Goal: Task Accomplishment & Management: Manage account settings

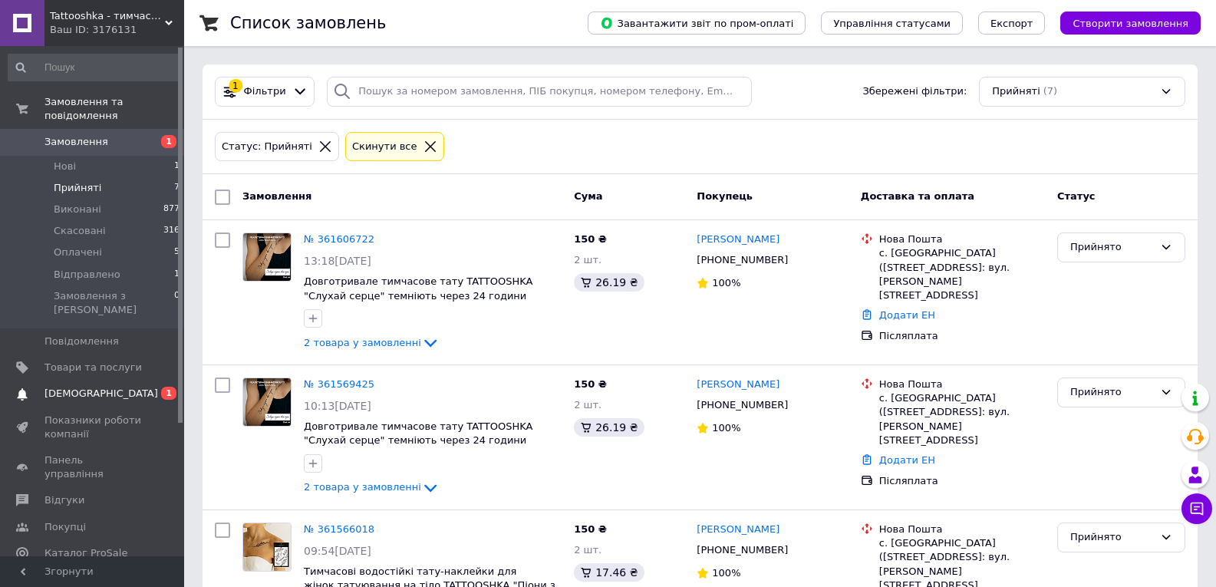
click at [101, 387] on span "[DEMOGRAPHIC_DATA]" at bounding box center [92, 394] width 97 height 14
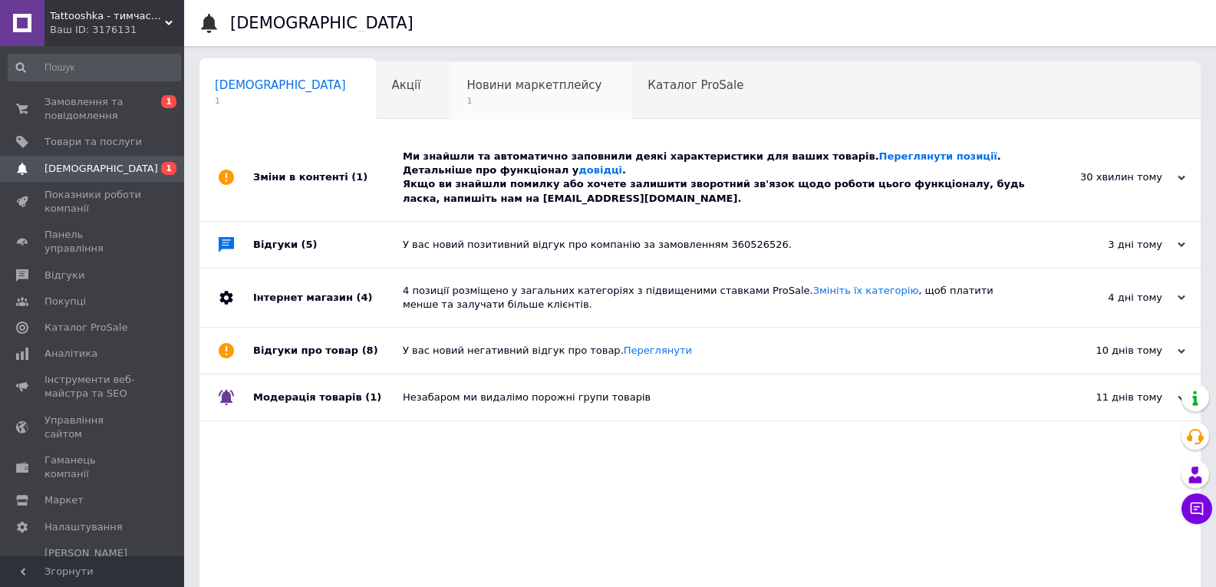
click at [466, 78] on span "Новини маркетплейсу" at bounding box center [533, 85] width 135 height 14
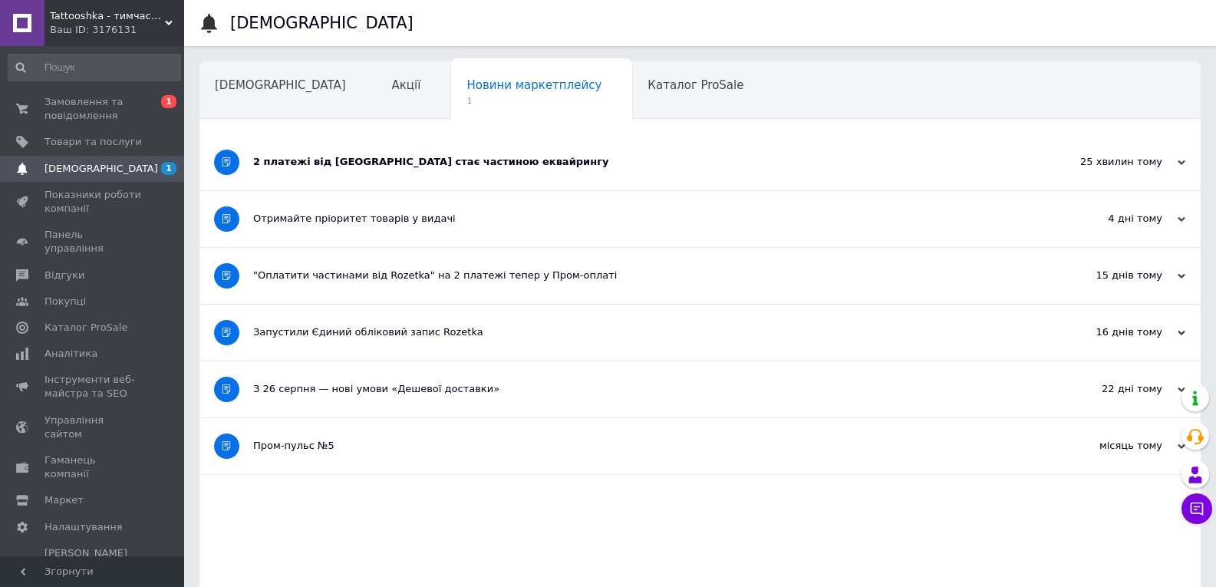
click at [348, 163] on div "2 платежі від Rozetka стає частиною еквайрингу" at bounding box center [642, 162] width 779 height 14
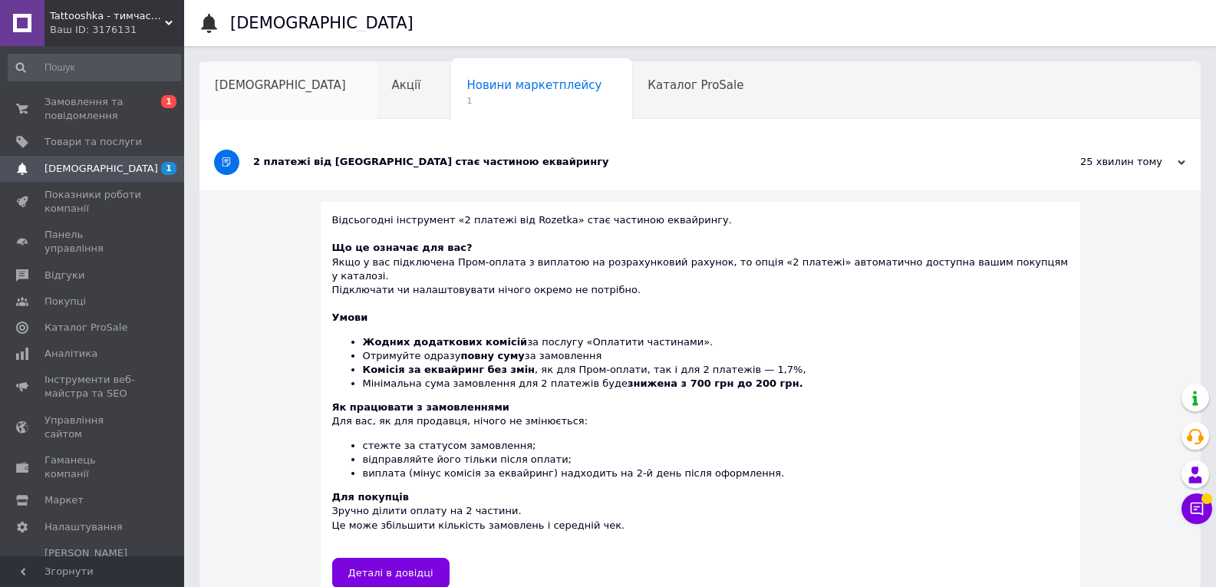
click at [289, 81] on div "[DEMOGRAPHIC_DATA]" at bounding box center [287, 91] width 177 height 58
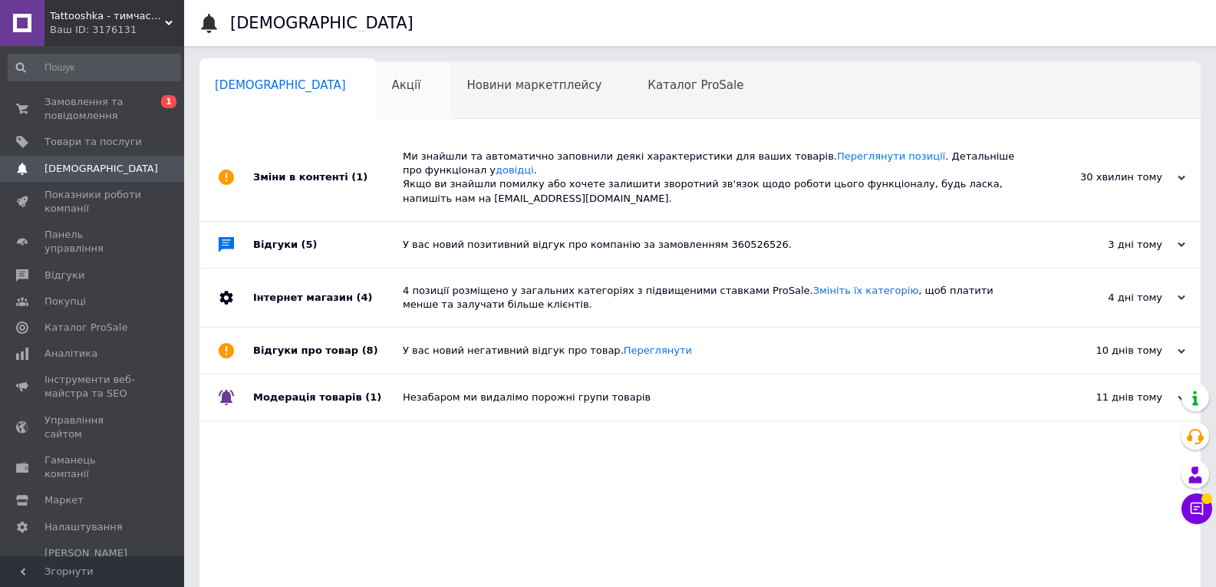
click at [377, 98] on div "Акції" at bounding box center [414, 91] width 75 height 58
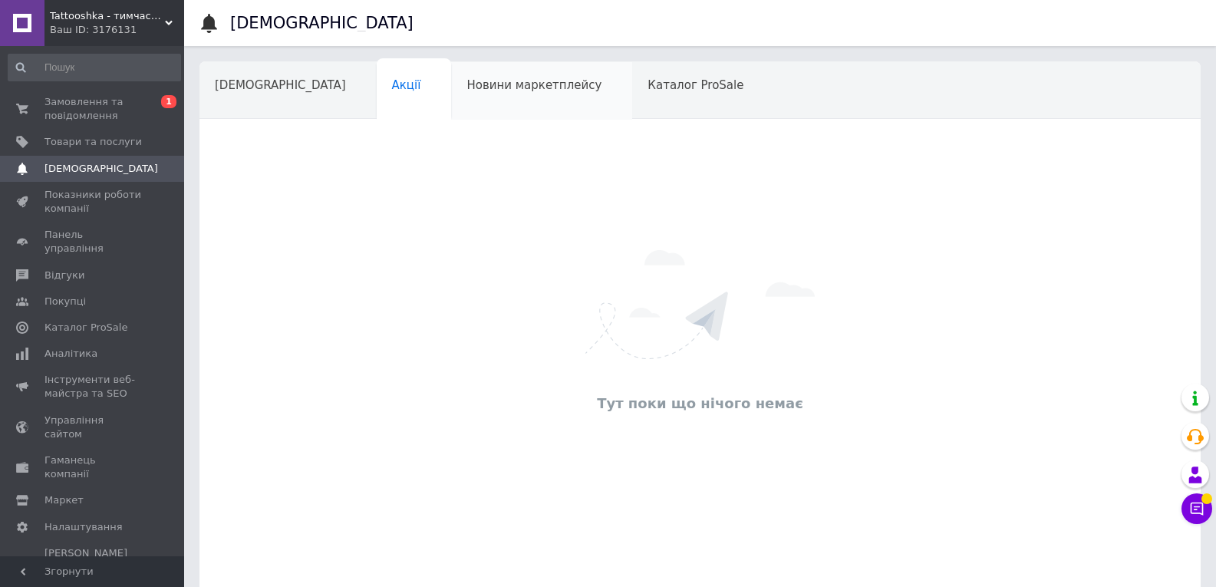
click at [451, 98] on div "Новини маркетплейсу" at bounding box center [541, 91] width 181 height 58
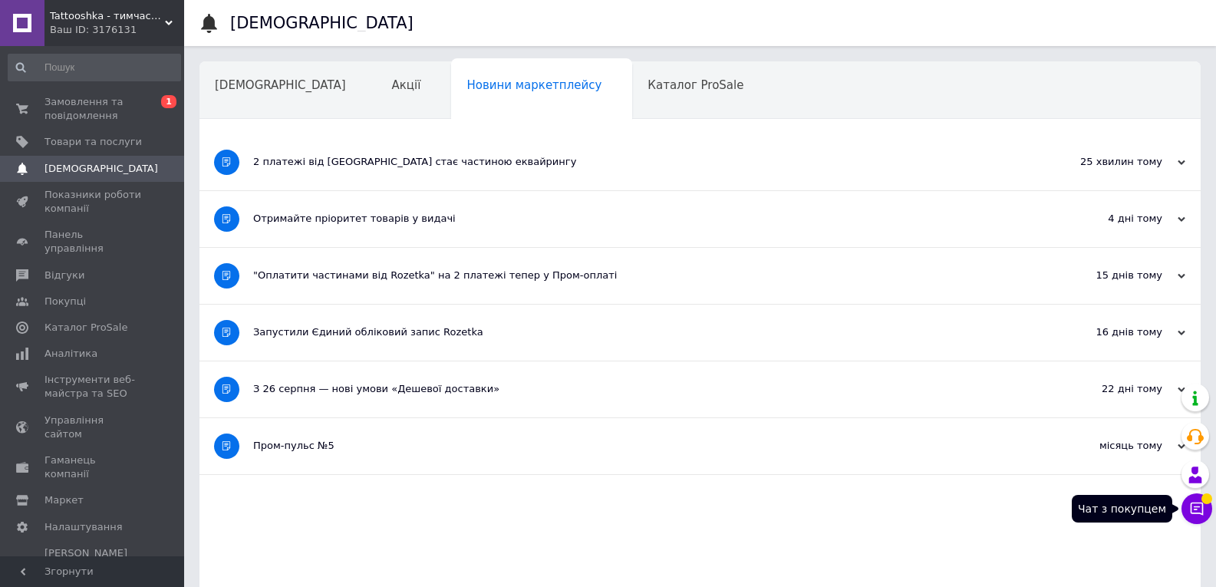
click at [1200, 508] on icon at bounding box center [1196, 508] width 15 height 15
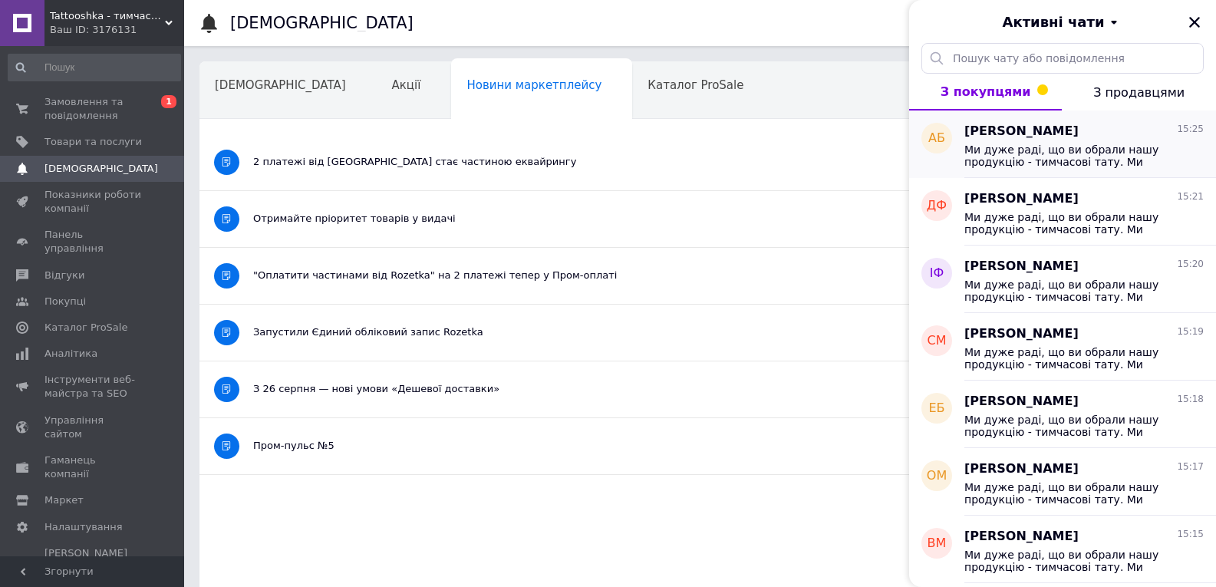
click at [1023, 147] on span "Ми дуже раді, що ви обрали нашу продукцію - тимчасові тату. Ми вдячні вам, бо к…" at bounding box center [1073, 155] width 218 height 25
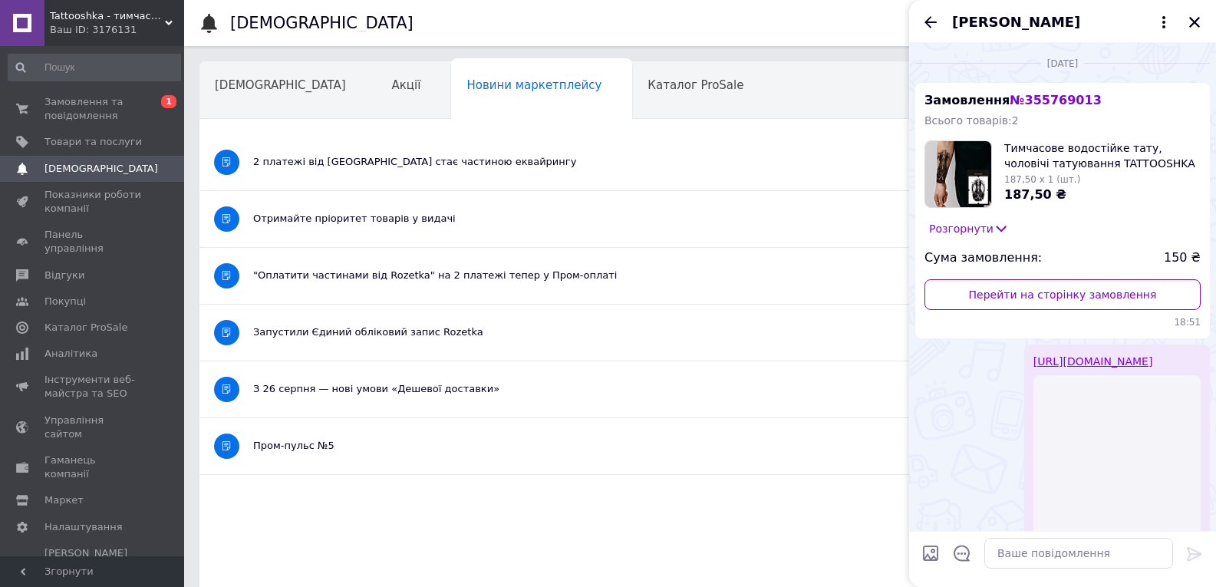
scroll to position [996, 0]
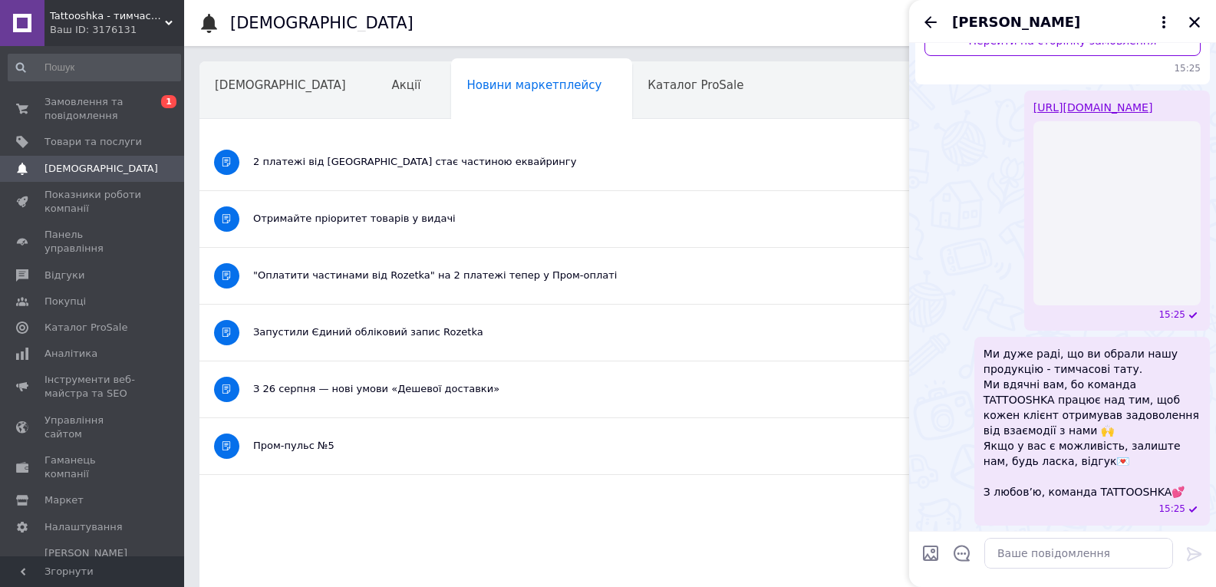
click at [935, 23] on icon "Назад" at bounding box center [930, 22] width 18 height 18
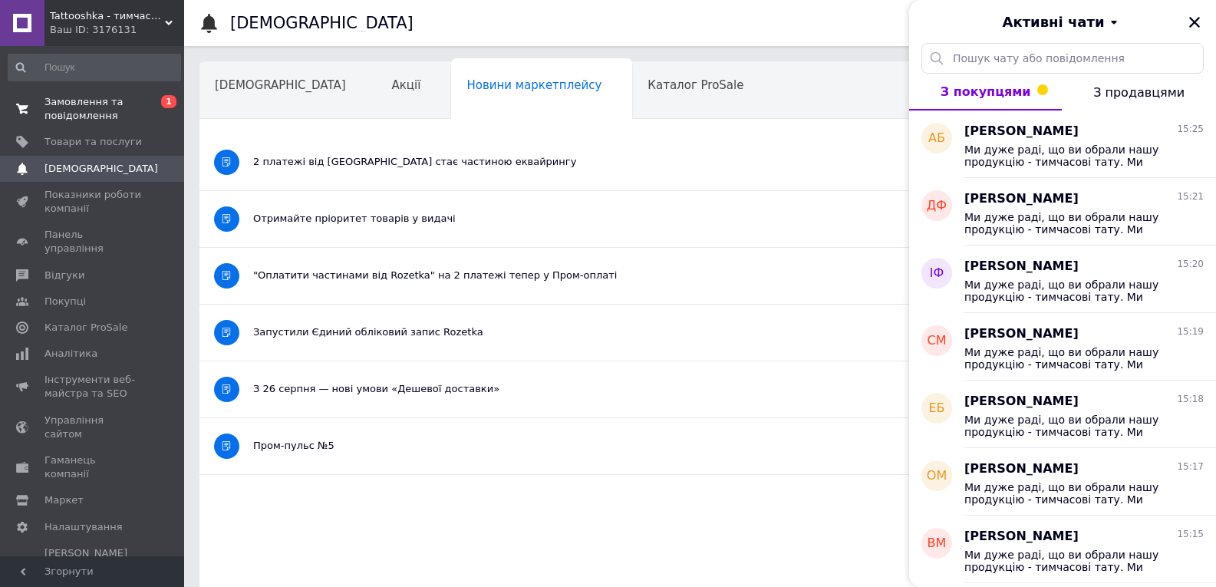
click at [97, 97] on span "Замовлення та повідомлення" at bounding box center [92, 109] width 97 height 28
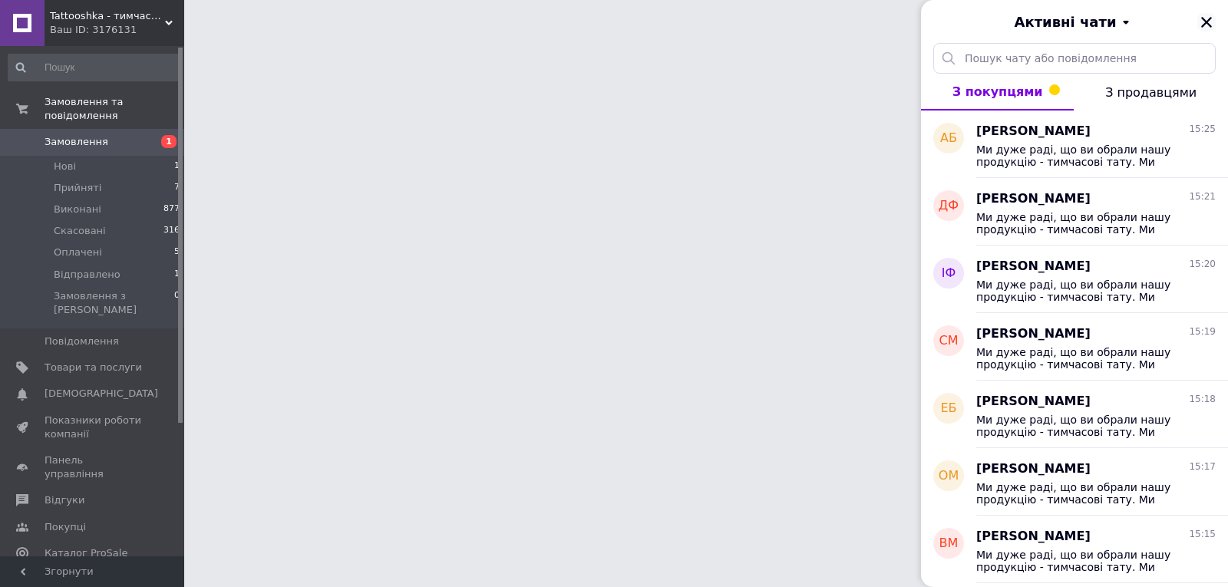
click at [1210, 24] on icon "Закрити" at bounding box center [1206, 22] width 14 height 14
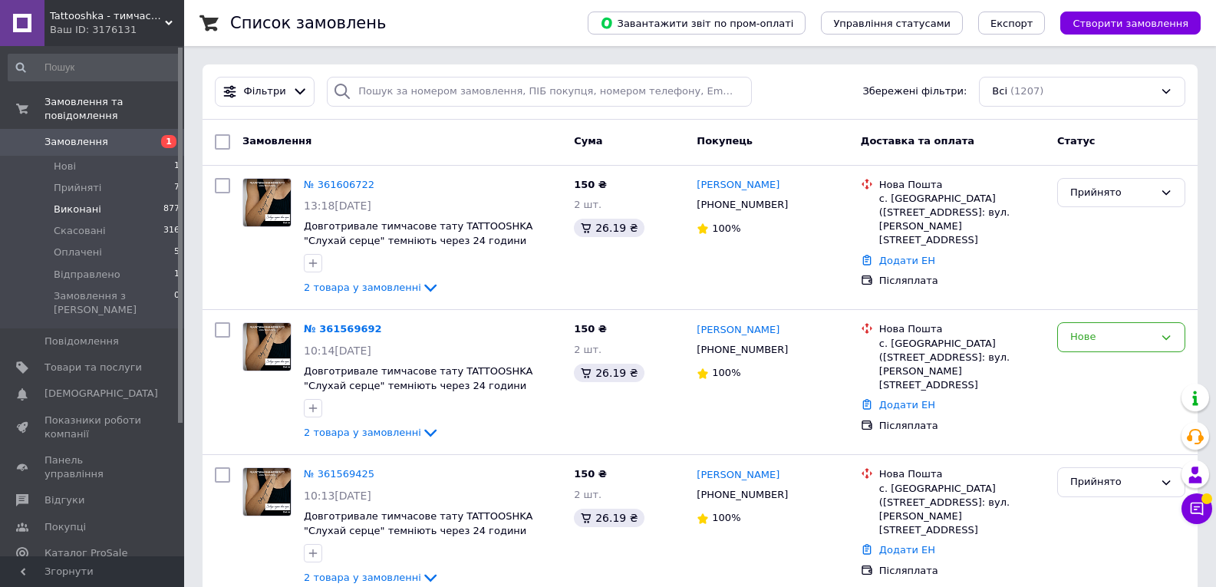
click at [87, 203] on span "Виконані" at bounding box center [78, 210] width 48 height 14
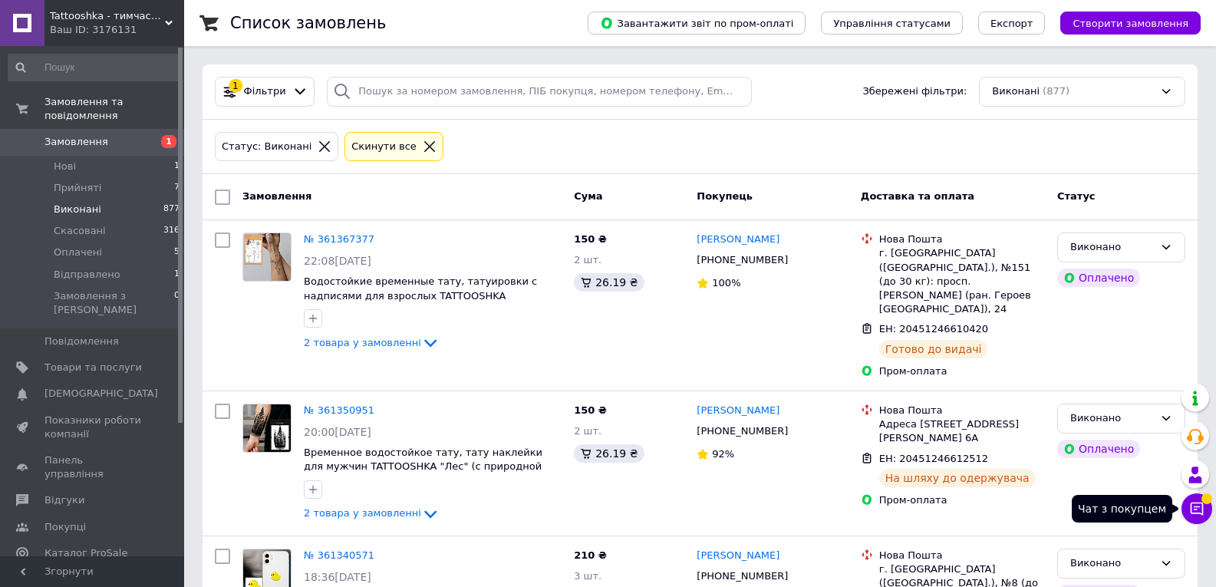
click at [1204, 509] on icon at bounding box center [1196, 508] width 15 height 15
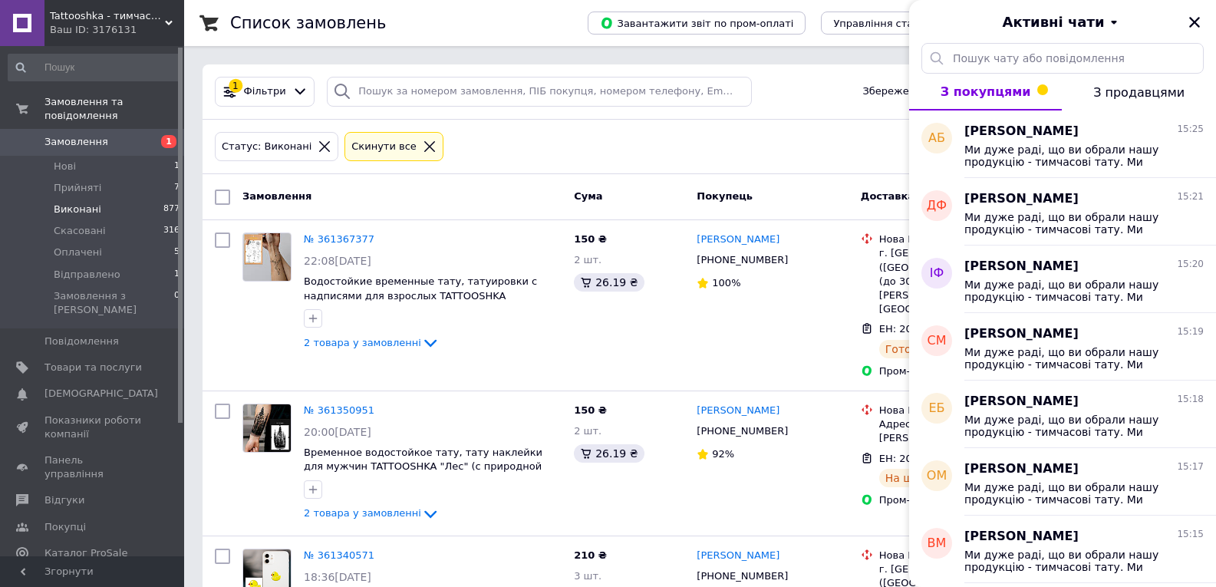
click at [977, 98] on span "З покупцями" at bounding box center [986, 91] width 91 height 15
click at [1007, 216] on span "Ми дуже раді, що ви обрали нашу продукцію - тимчасові тату. Ми вдячні вам, бо к…" at bounding box center [1073, 223] width 218 height 25
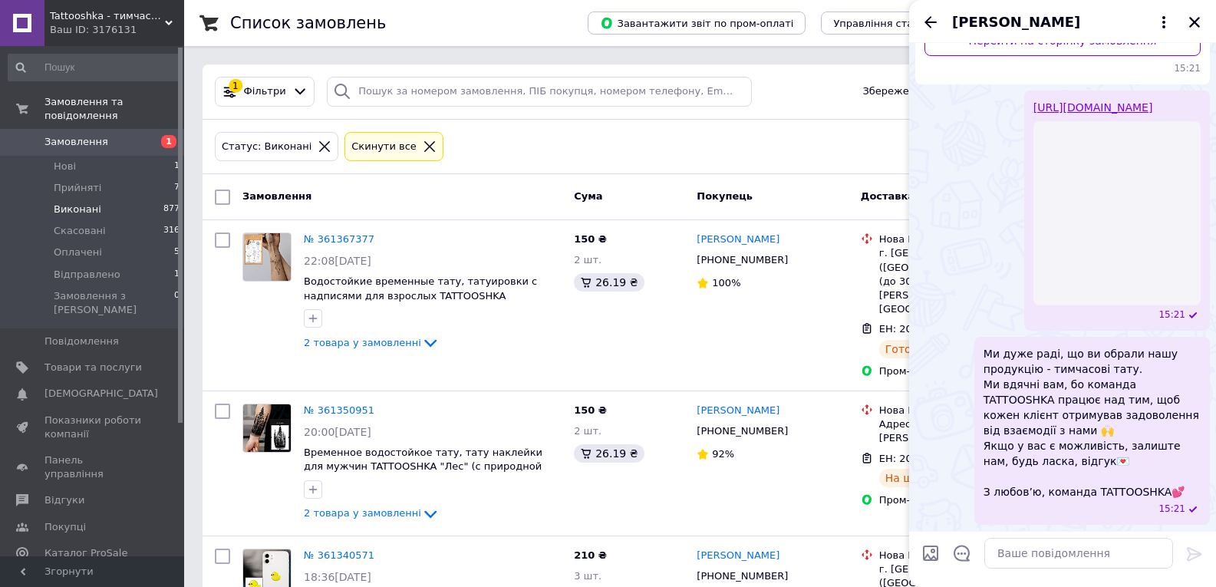
scroll to position [177, 0]
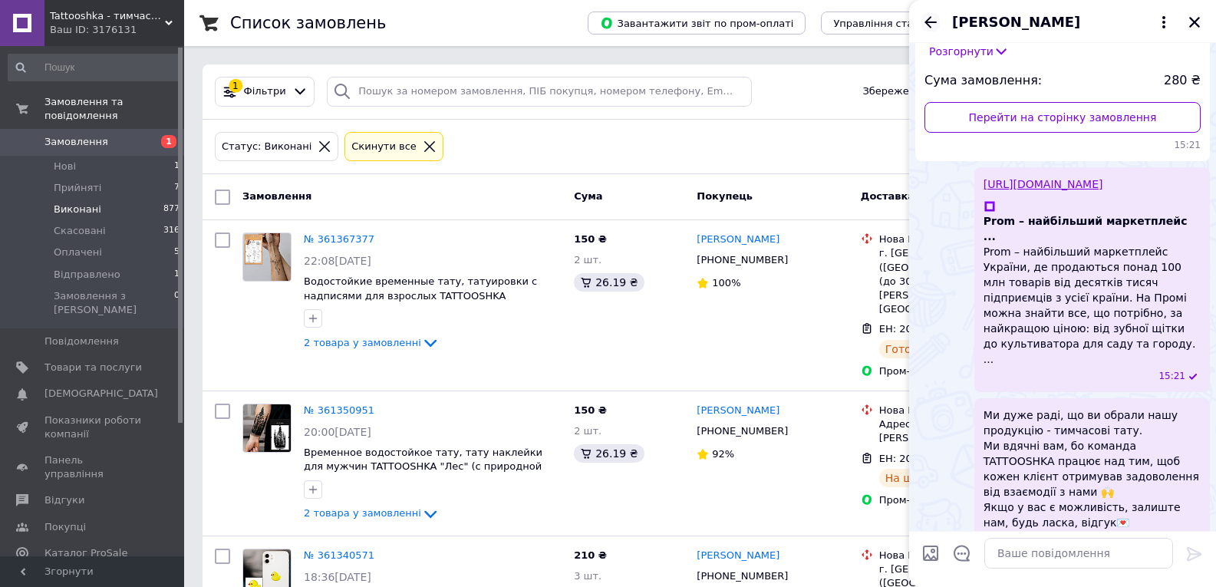
click at [935, 24] on icon "Назад" at bounding box center [930, 22] width 18 height 18
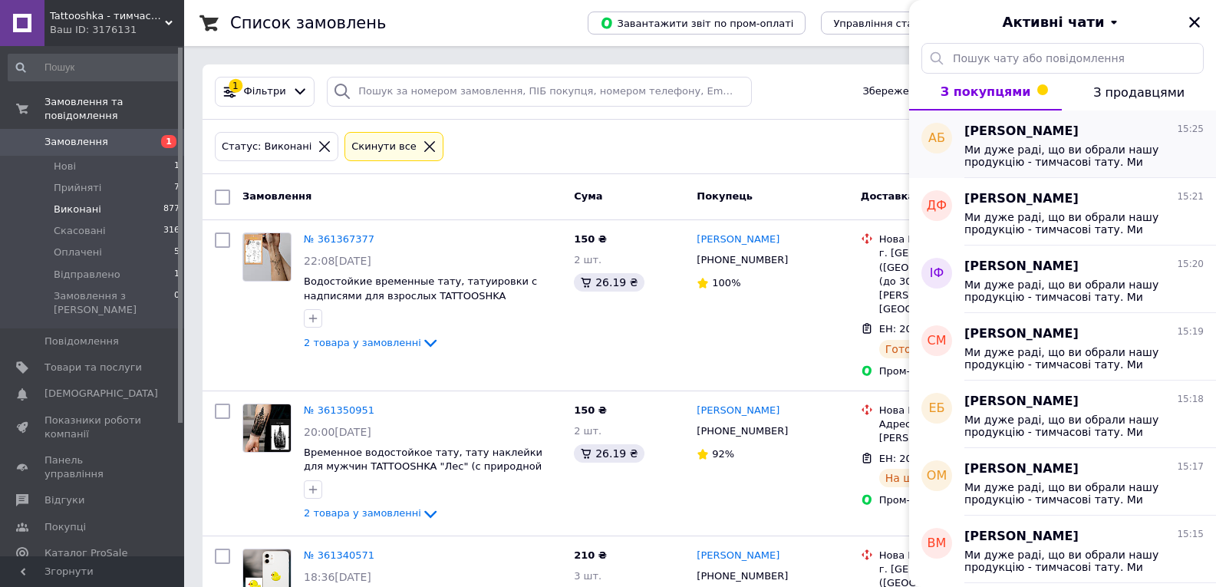
click at [1022, 146] on span "Ми дуже раді, що ви обрали нашу продукцію - тимчасові тату. Ми вдячні вам, бо к…" at bounding box center [1073, 155] width 218 height 25
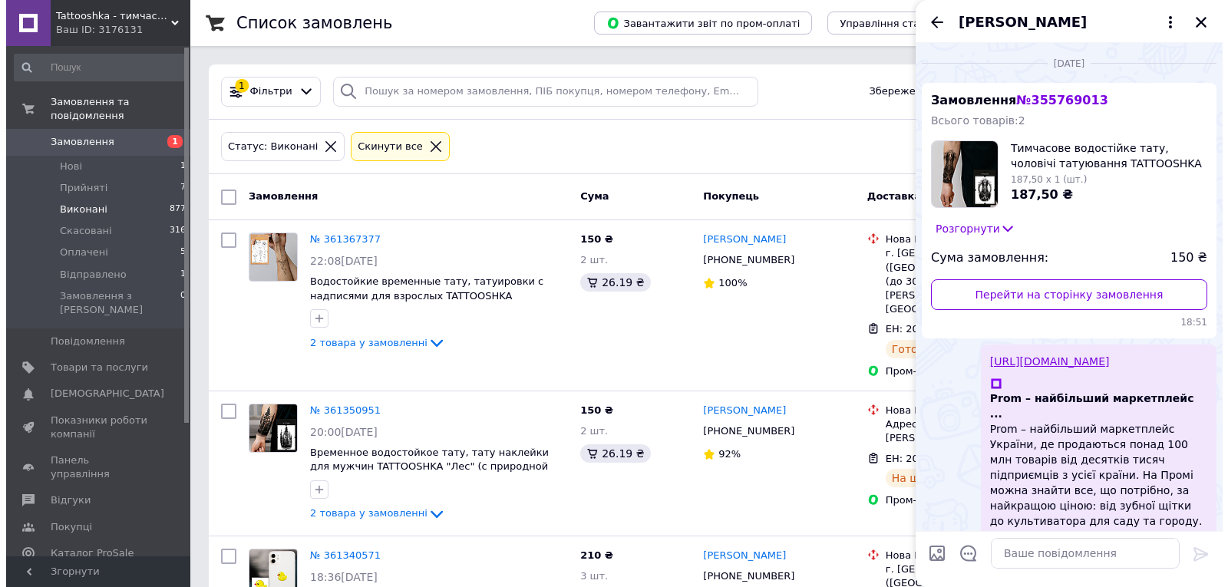
scroll to position [842, 0]
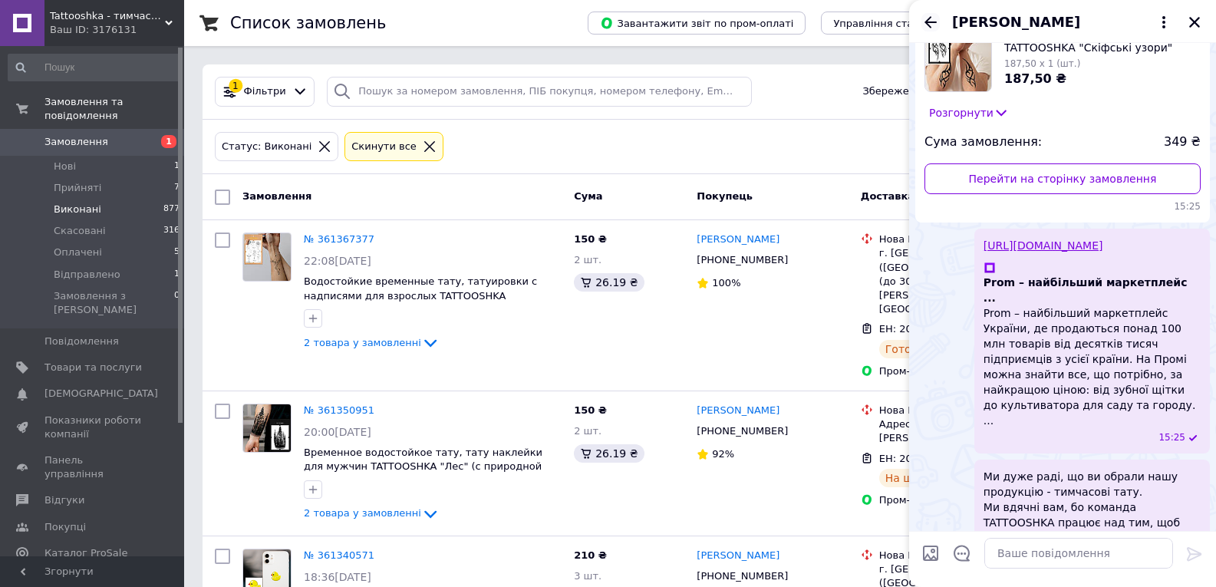
click at [926, 22] on icon "Назад" at bounding box center [931, 22] width 12 height 12
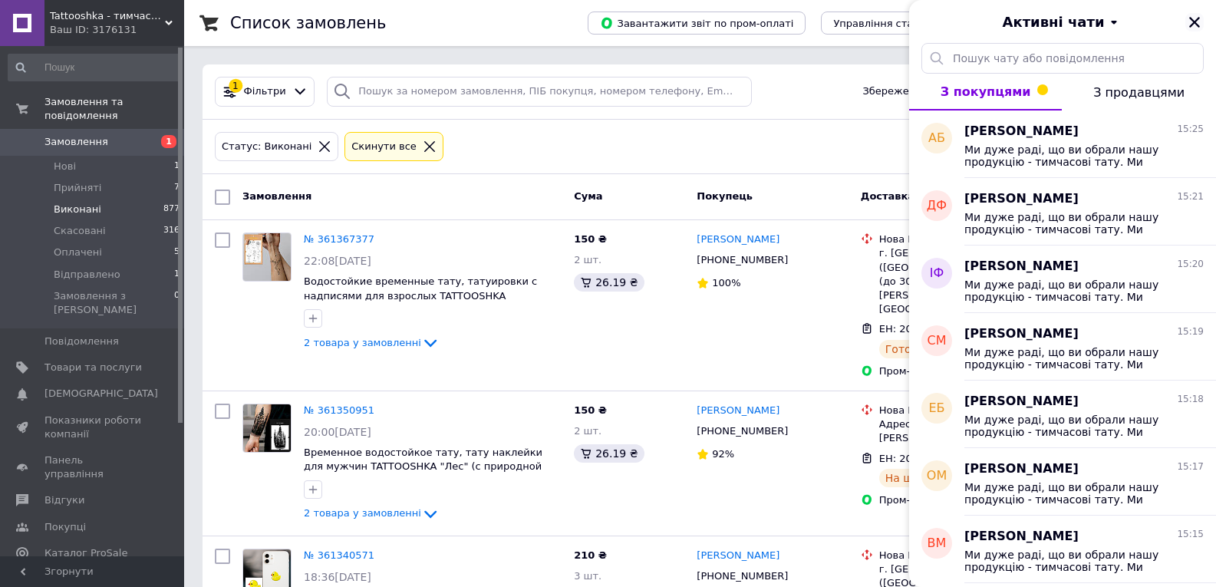
click at [1195, 23] on icon "Закрити" at bounding box center [1194, 22] width 11 height 11
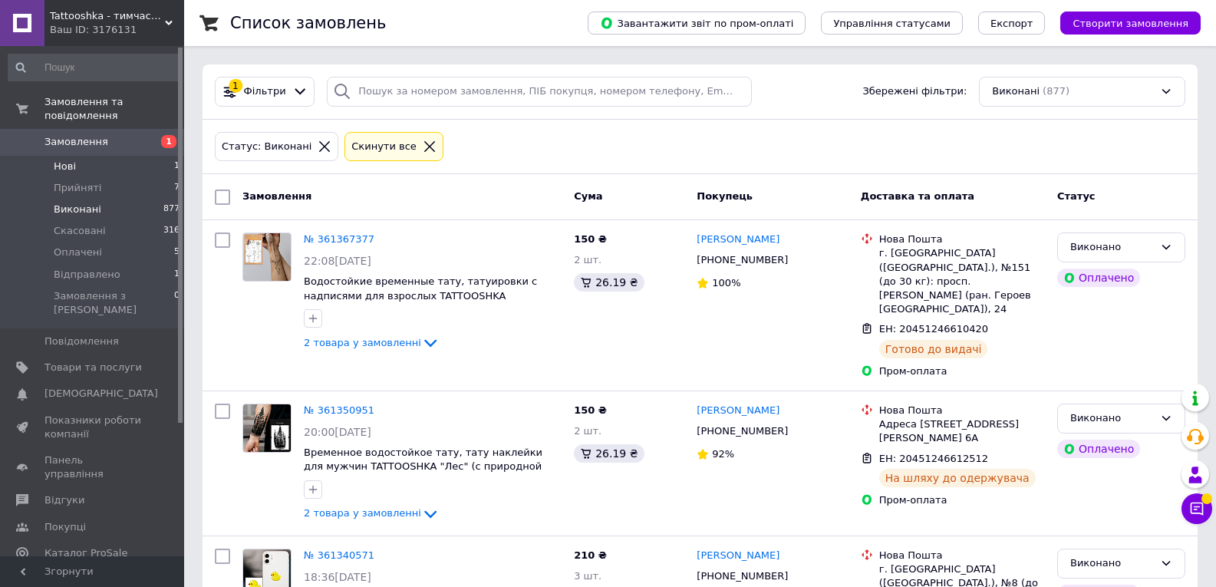
click at [86, 160] on li "Нові 1" at bounding box center [94, 166] width 189 height 21
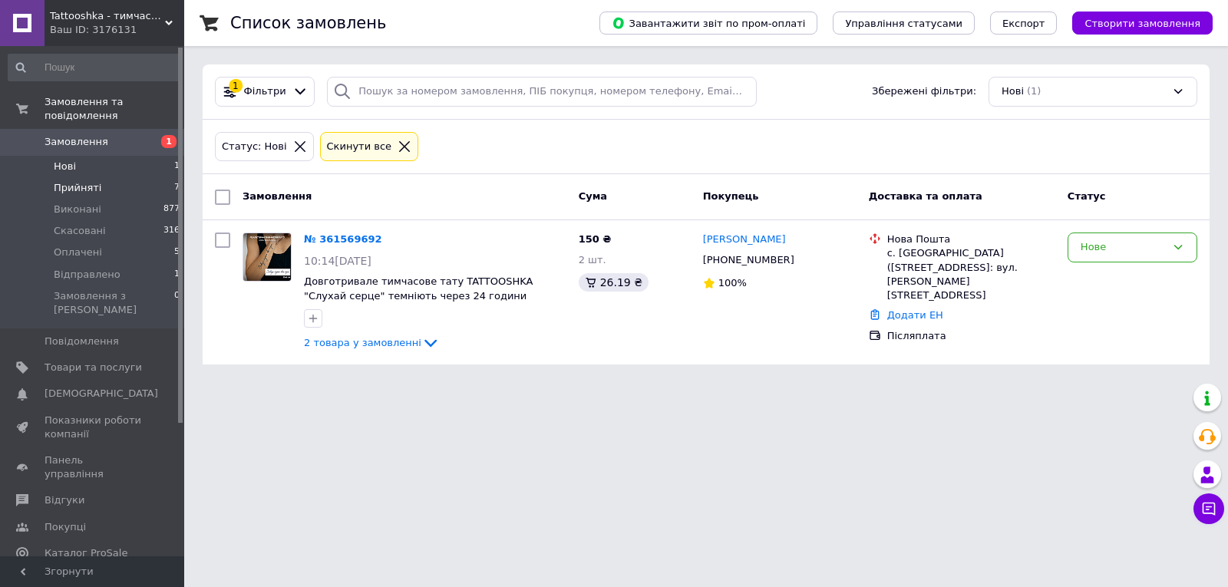
click at [60, 181] on span "Прийняті" at bounding box center [78, 188] width 48 height 14
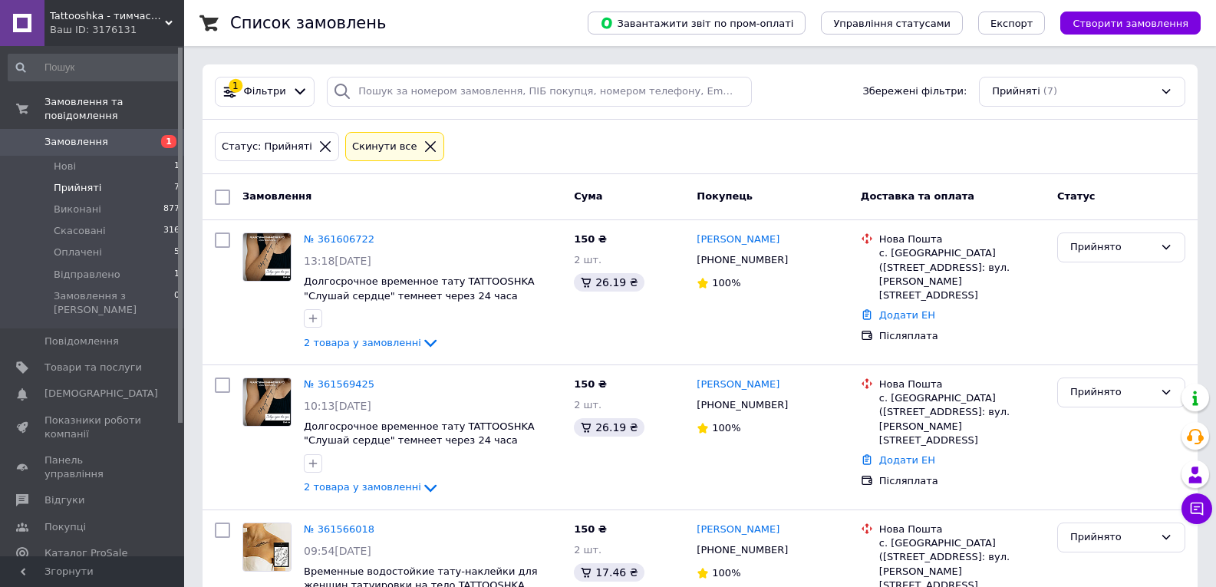
click at [70, 182] on li "Прийняті 7" at bounding box center [94, 187] width 189 height 21
click at [74, 203] on span "Виконані" at bounding box center [78, 210] width 48 height 14
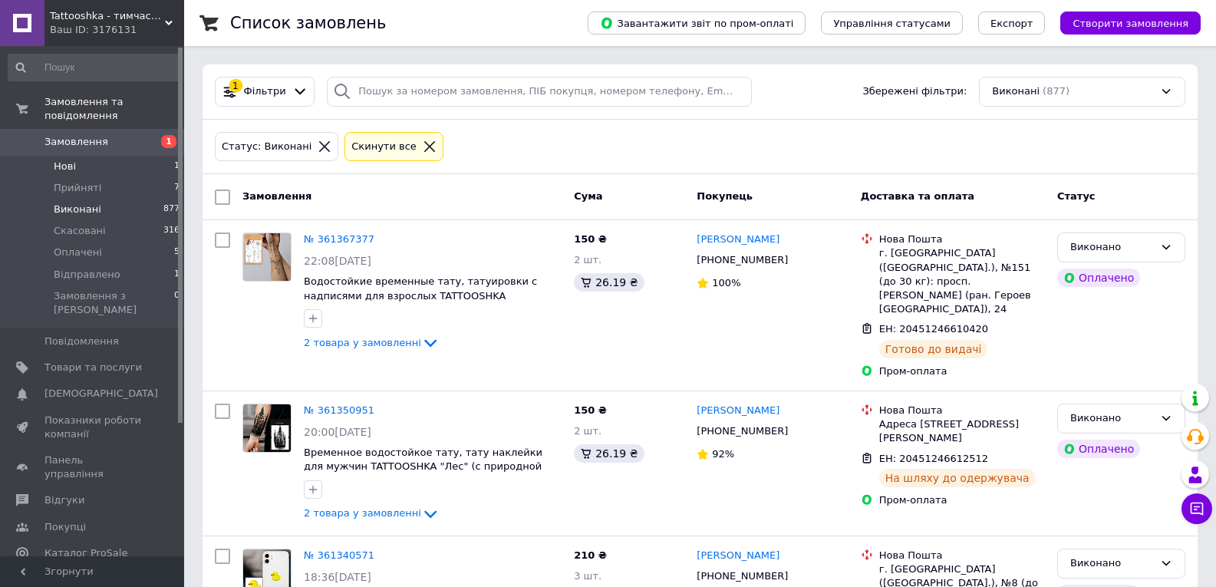
click at [66, 160] on span "Нові" at bounding box center [65, 167] width 22 height 14
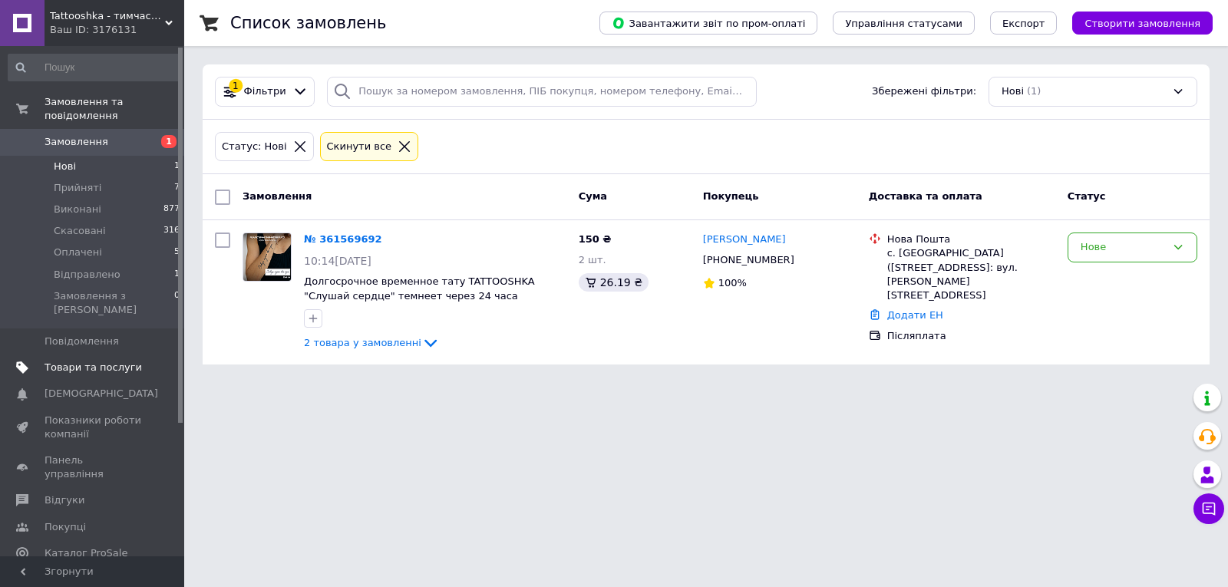
click at [69, 361] on span "Товари та послуги" at bounding box center [92, 368] width 97 height 14
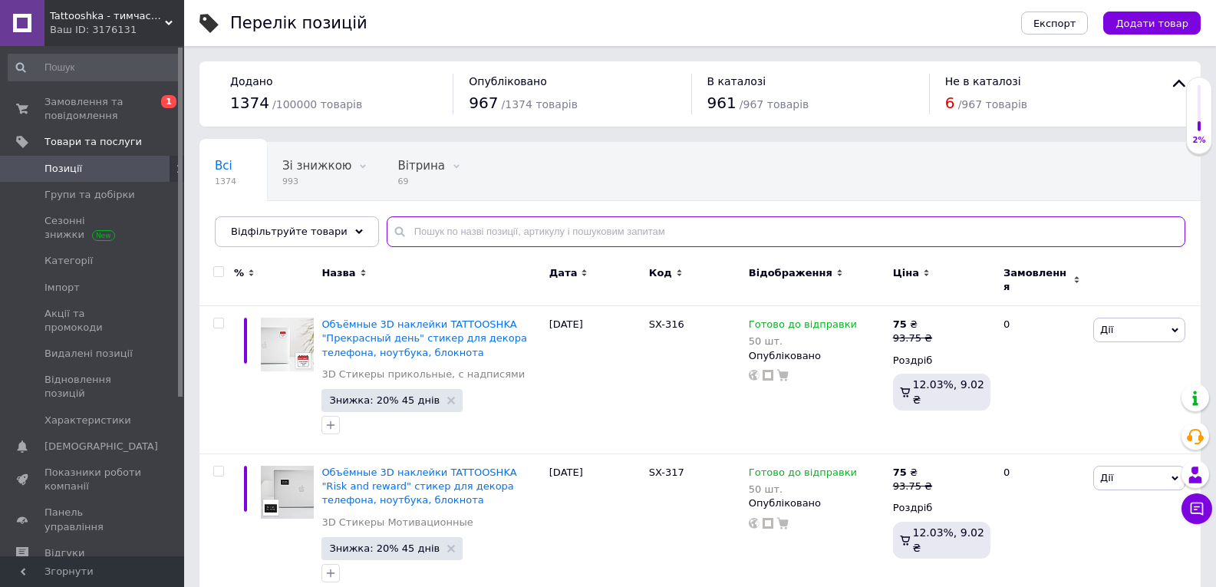
click at [450, 236] on input "text" at bounding box center [786, 231] width 799 height 31
paste input "SX-234"
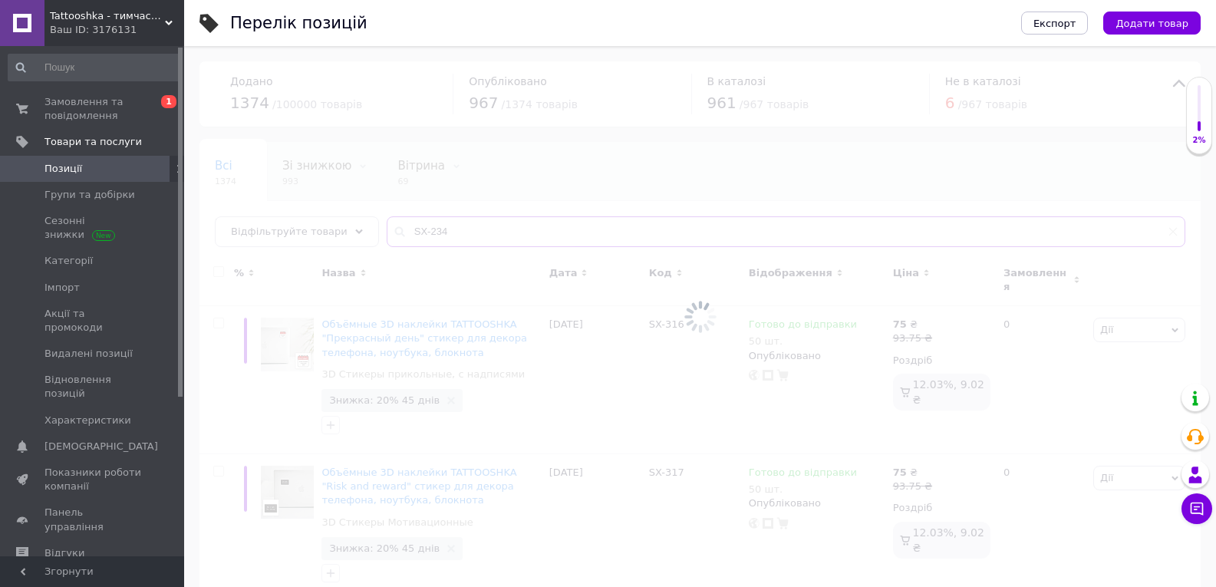
type input "SX-234"
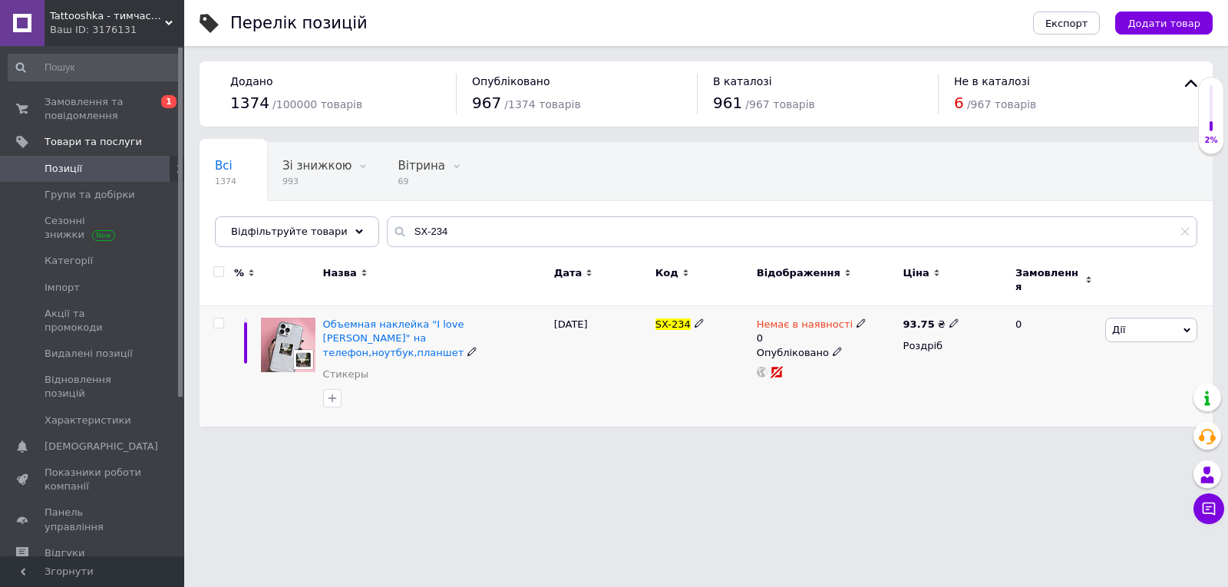
click at [1125, 319] on span "Дії" at bounding box center [1151, 330] width 92 height 25
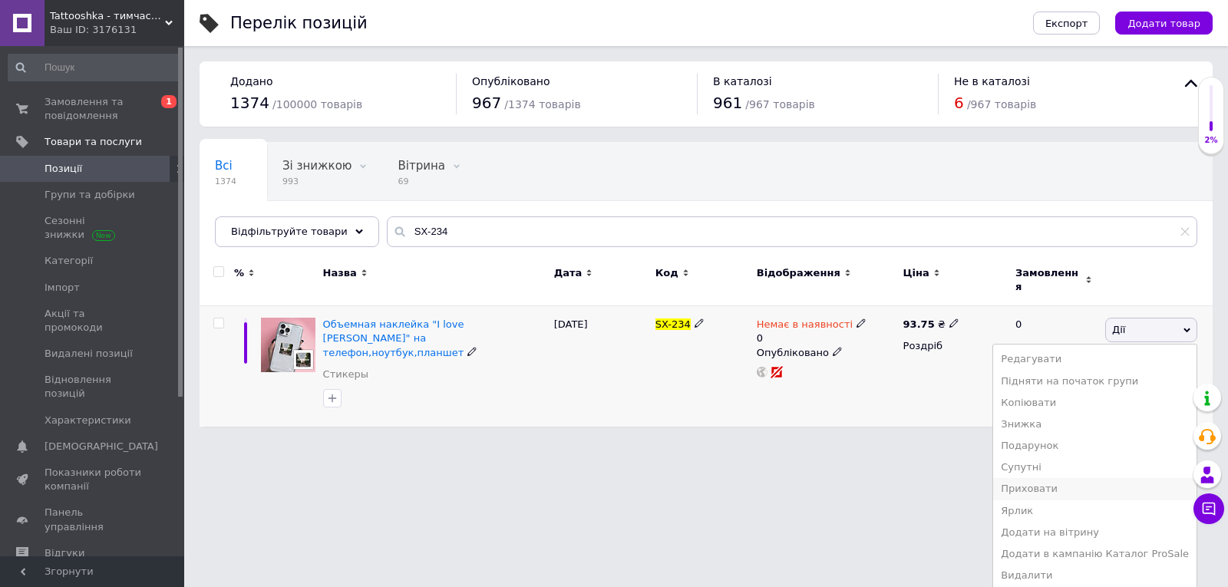
click at [1054, 478] on li "Приховати" at bounding box center [1094, 488] width 203 height 21
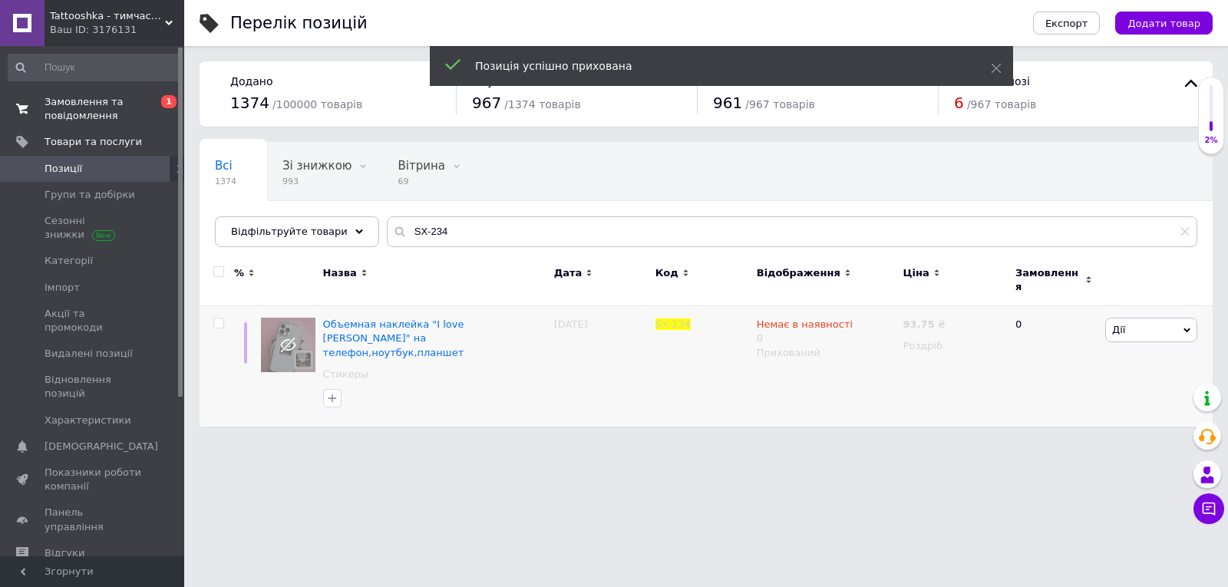
click at [50, 108] on span "Замовлення та повідомлення" at bounding box center [92, 109] width 97 height 28
